Goal: Information Seeking & Learning: Learn about a topic

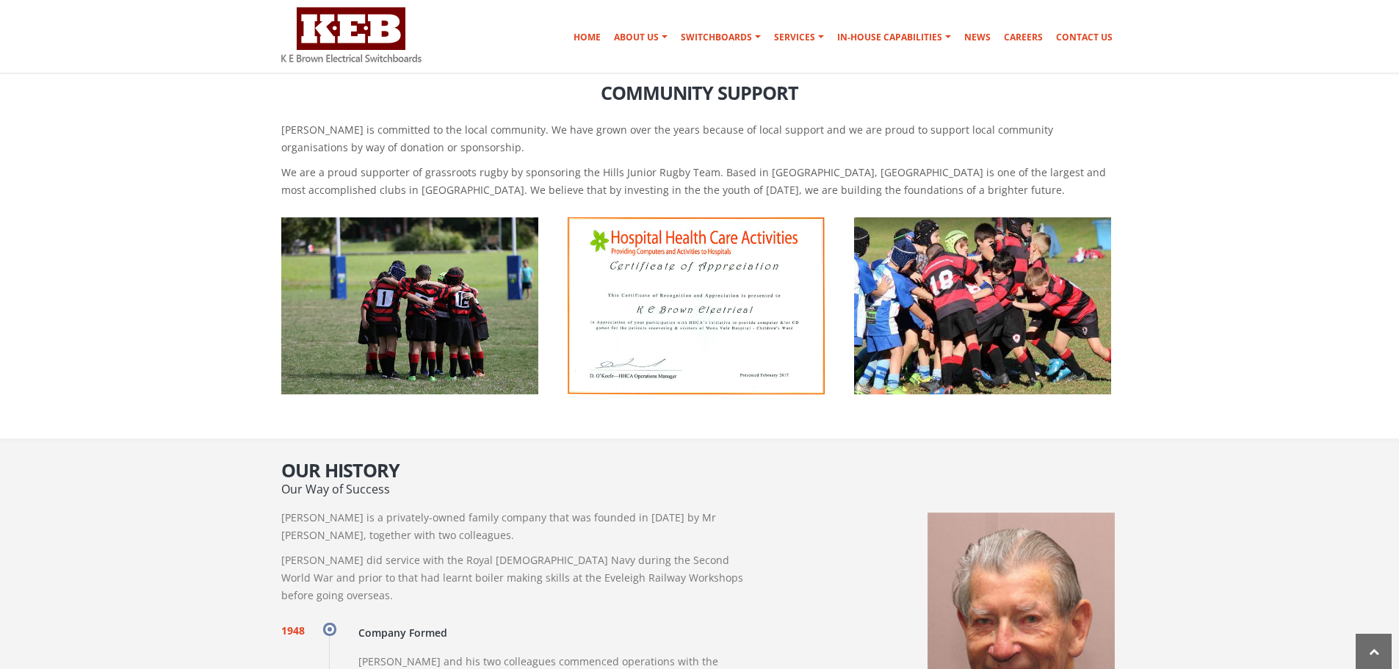
scroll to position [588, 0]
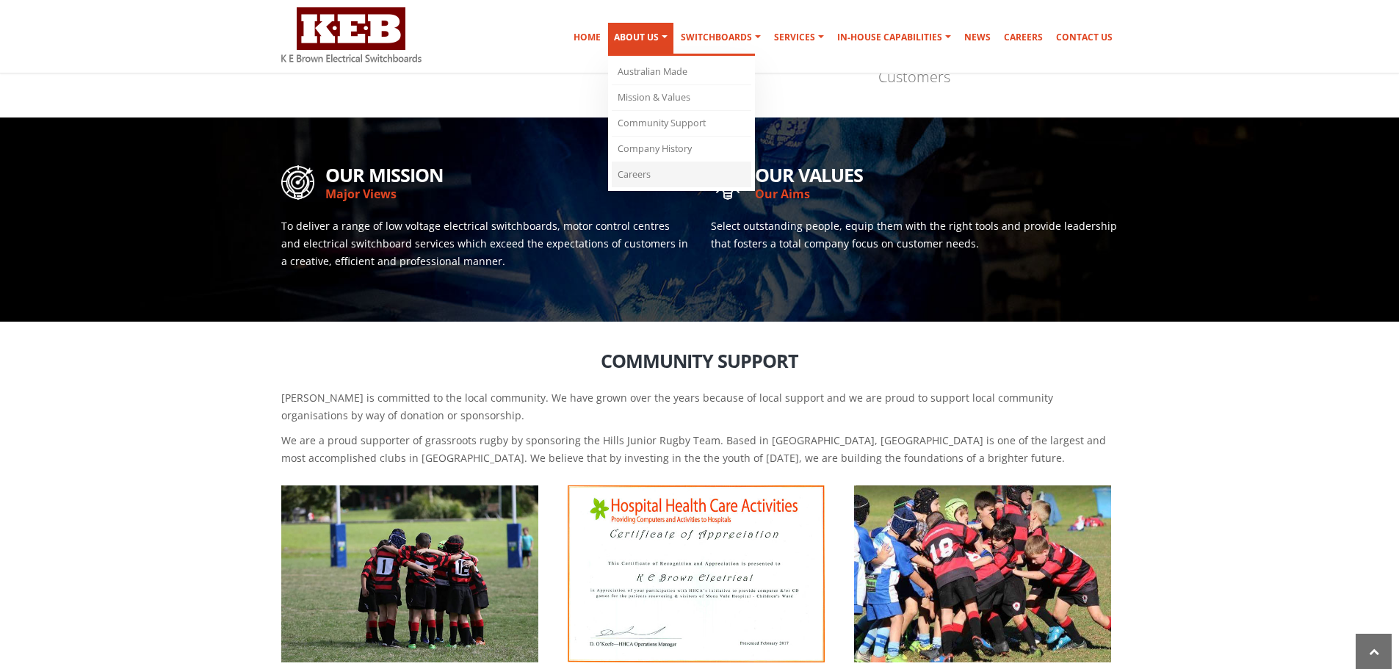
click at [649, 173] on link "Careers" at bounding box center [682, 174] width 140 height 25
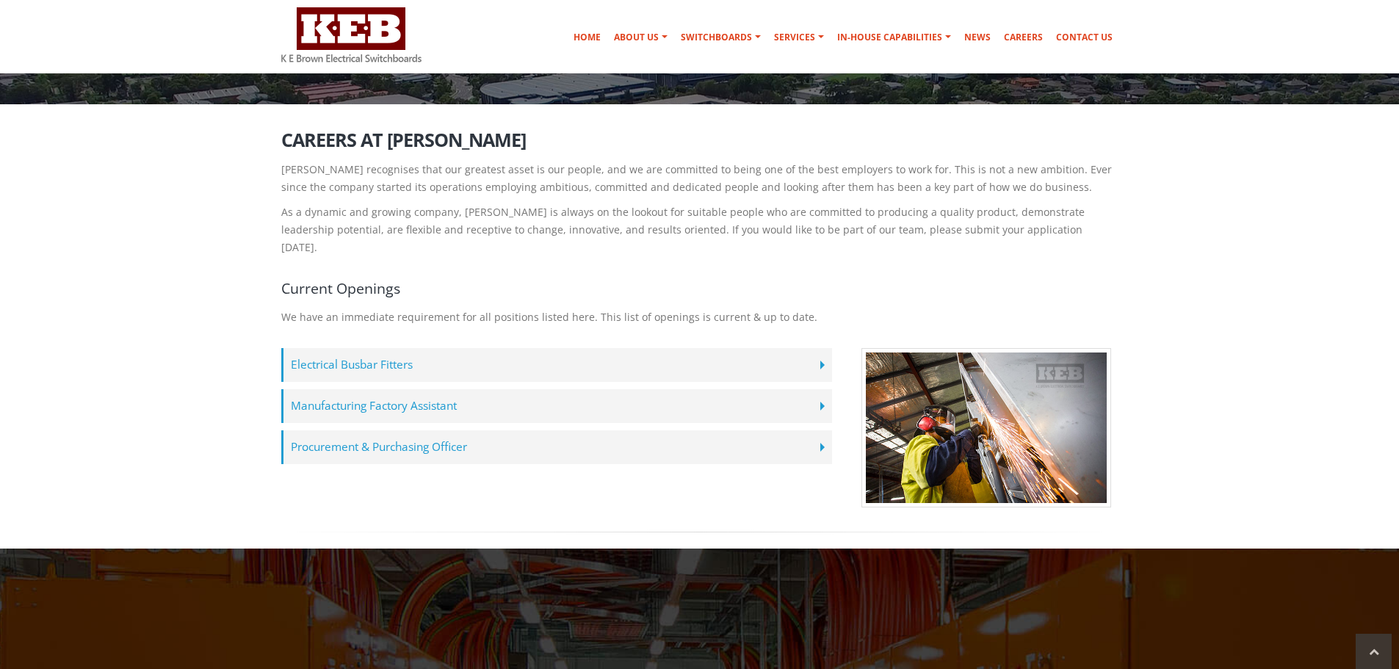
scroll to position [220, 0]
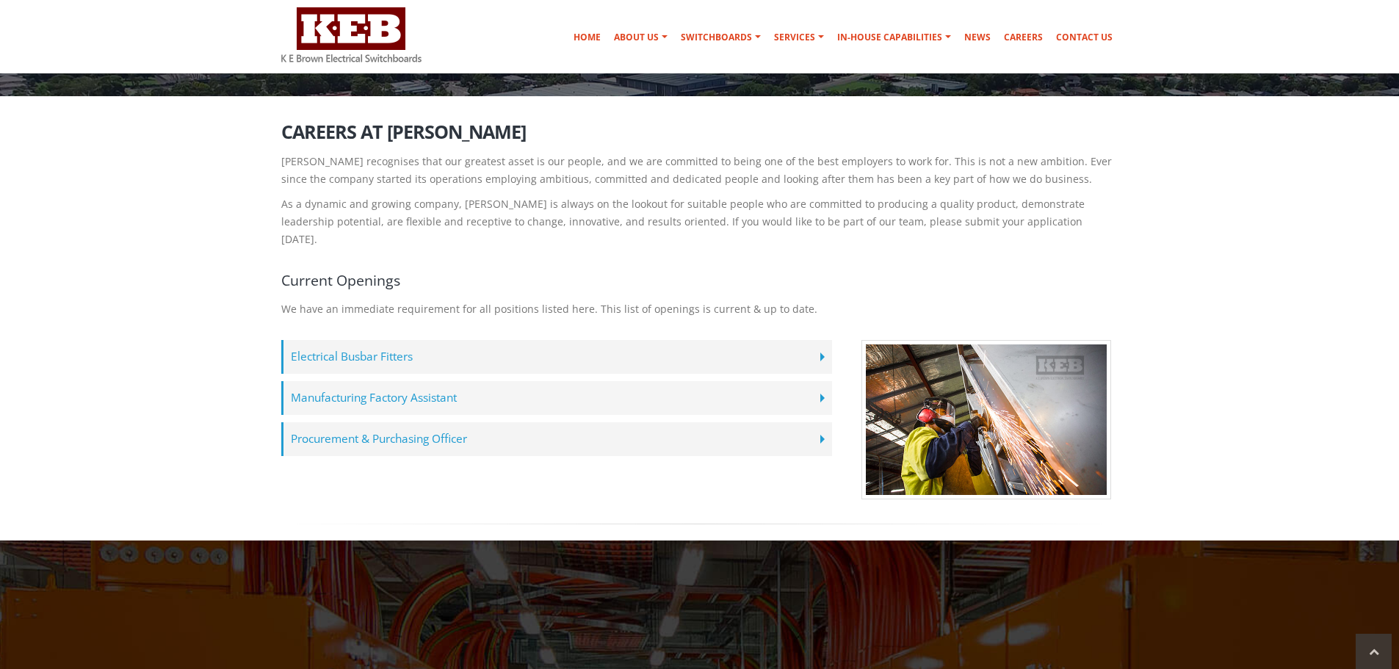
click at [419, 383] on label "Manufacturing Factory Assistant" at bounding box center [556, 398] width 551 height 34
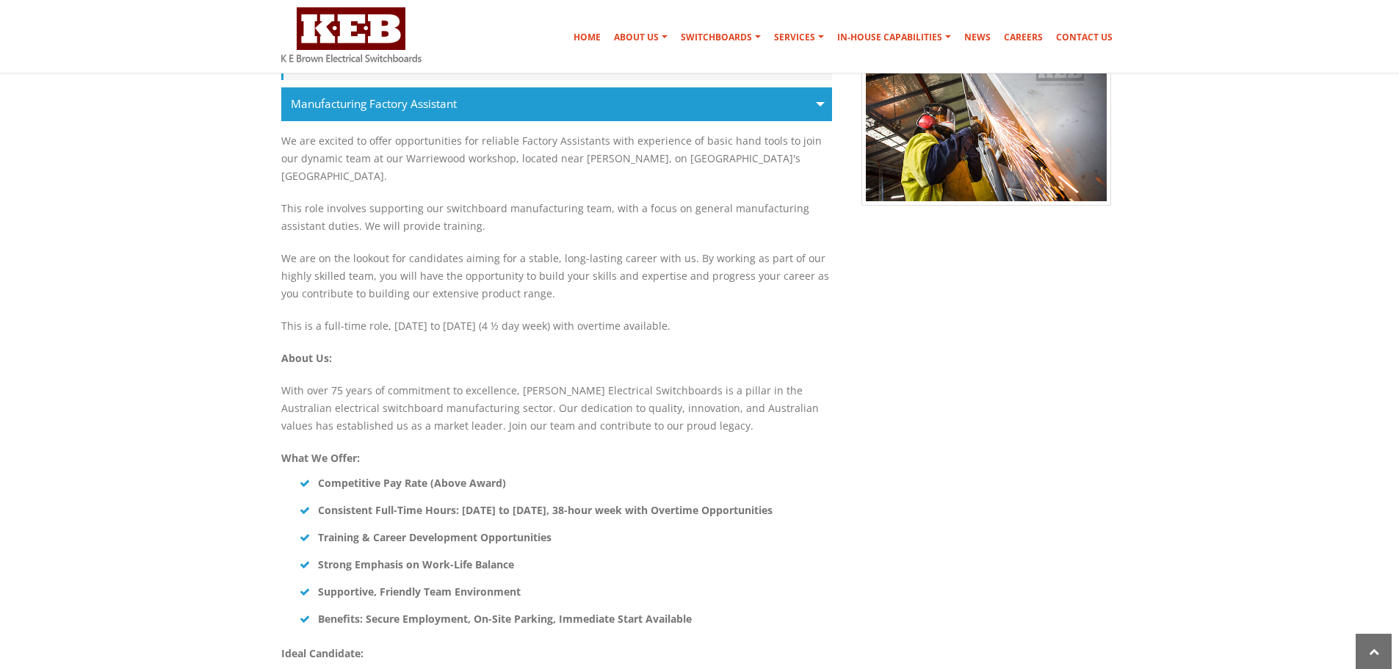
scroll to position [955, 0]
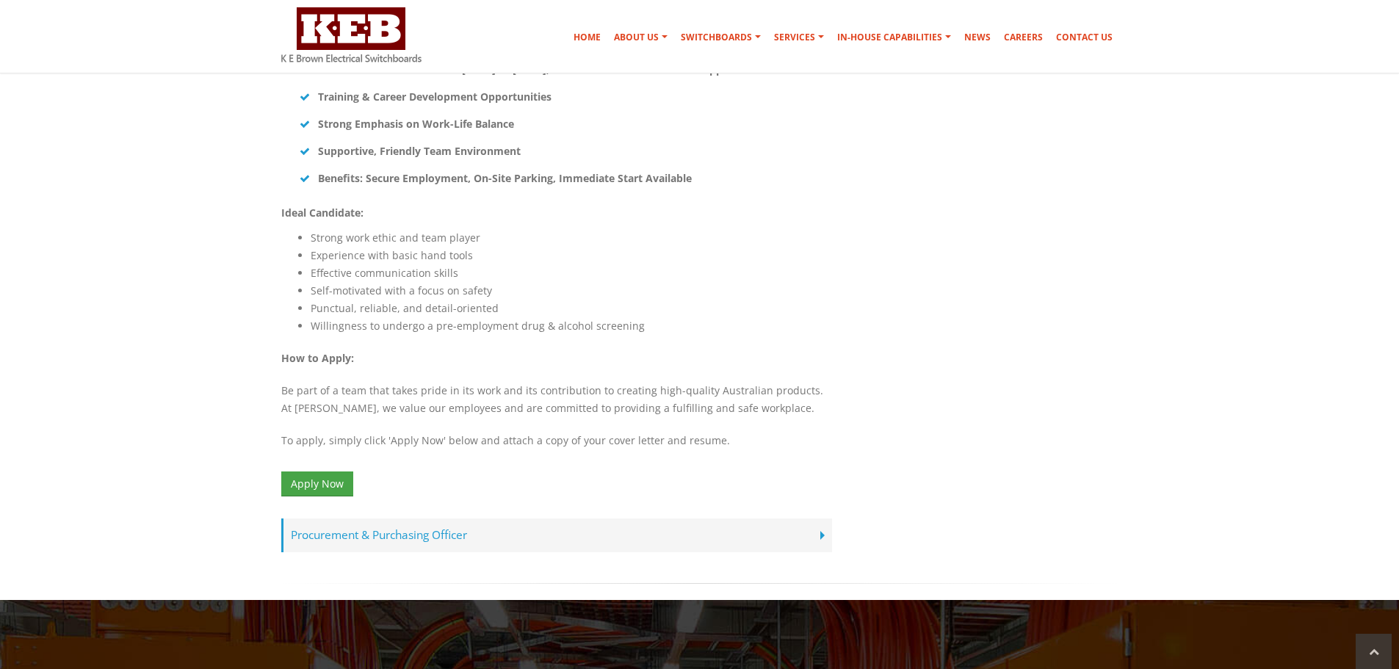
click at [444, 519] on label "Procurement & Purchasing Officer" at bounding box center [556, 536] width 551 height 34
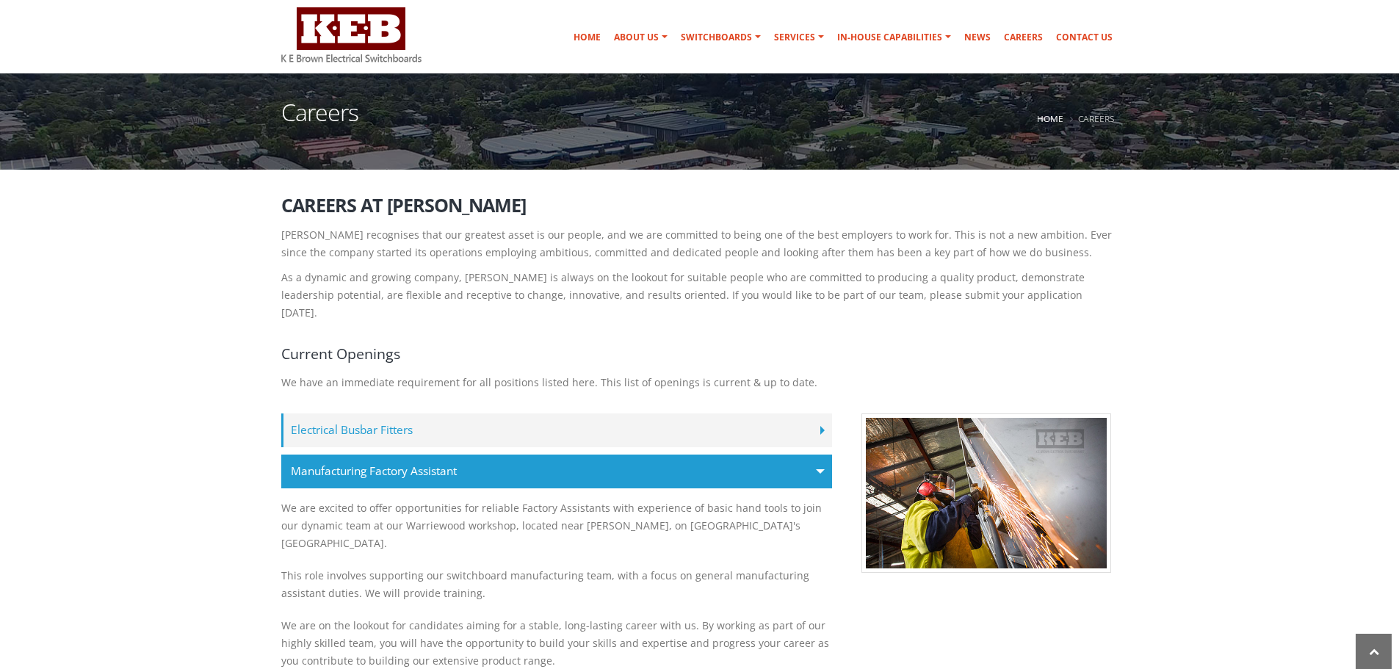
scroll to position [0, 0]
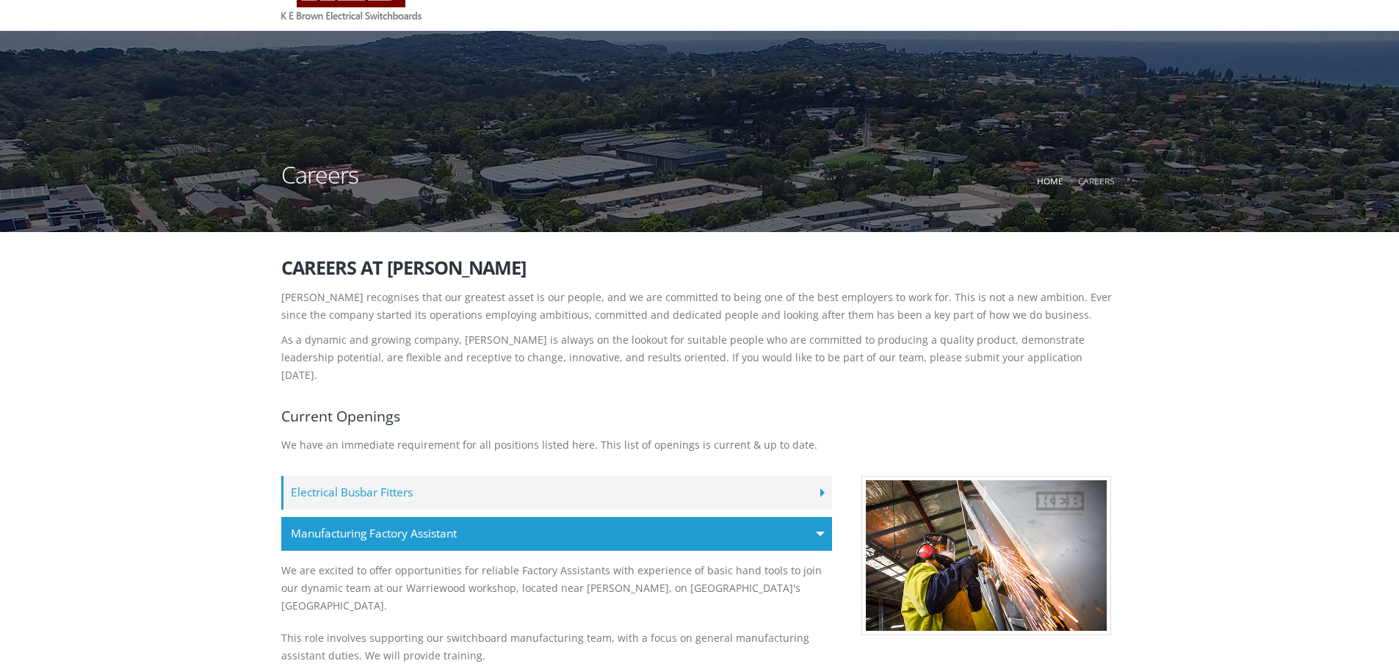
scroll to position [220, 0]
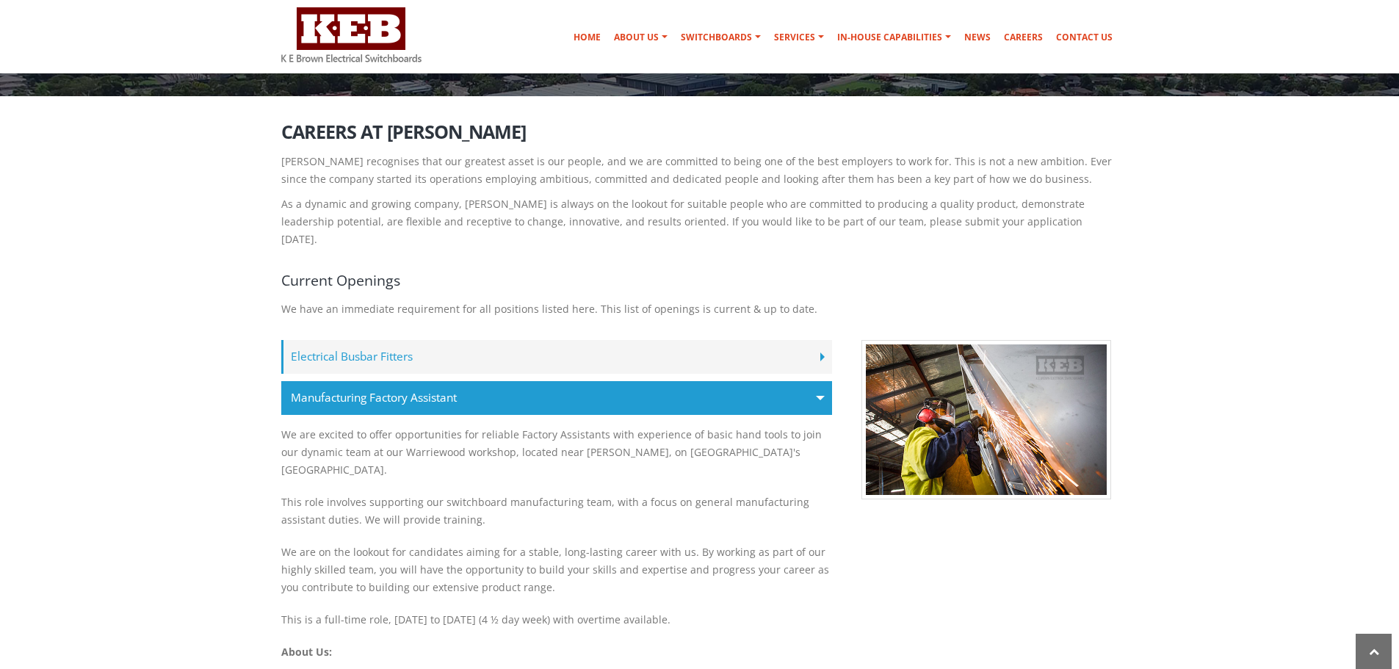
click at [599, 343] on label "Electrical Busbar Fitters" at bounding box center [556, 357] width 551 height 34
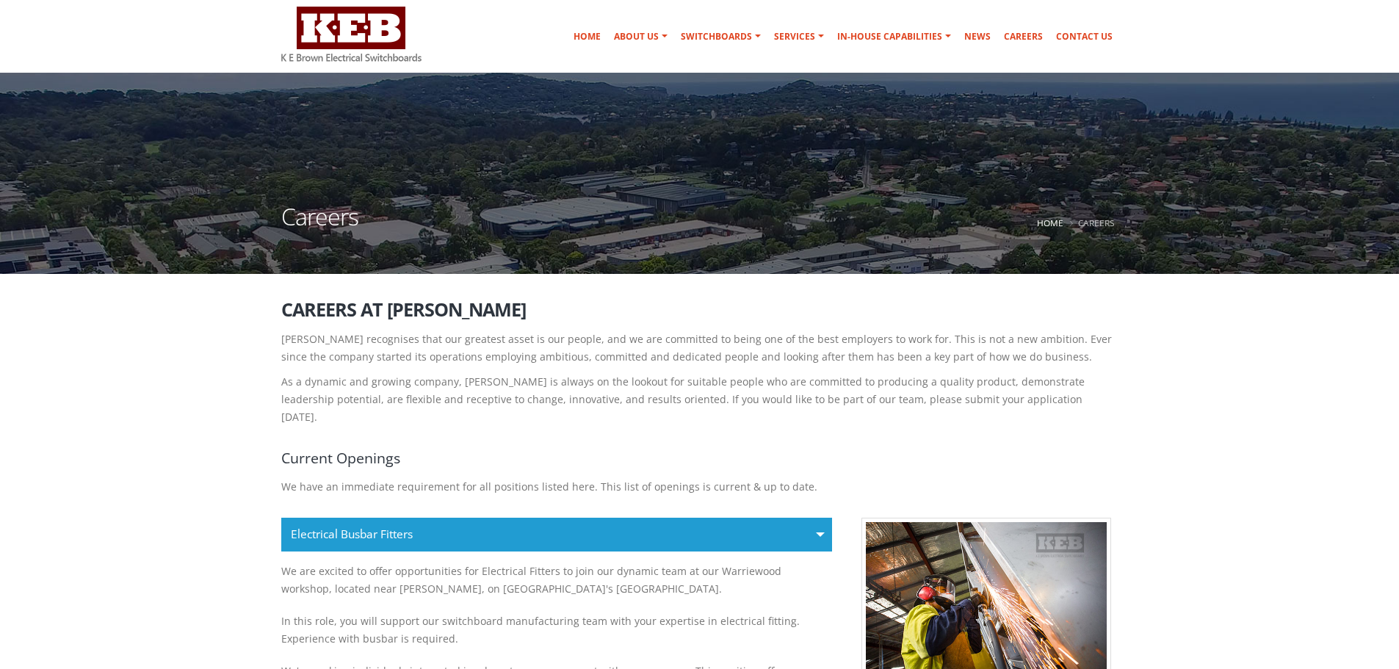
scroll to position [0, 0]
